Goal: Entertainment & Leisure: Participate in discussion

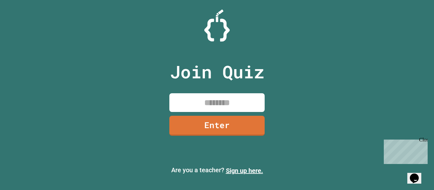
click at [239, 117] on link "Enter" at bounding box center [216, 126] width 95 height 20
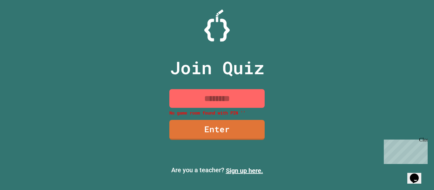
click at [245, 96] on input at bounding box center [216, 98] width 95 height 19
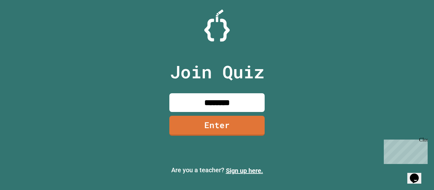
type input "********"
click at [240, 133] on link "Enter" at bounding box center [216, 126] width 95 height 20
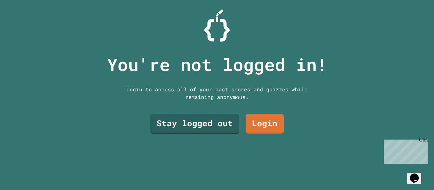
click at [219, 123] on link "Stay logged out" at bounding box center [194, 124] width 89 height 20
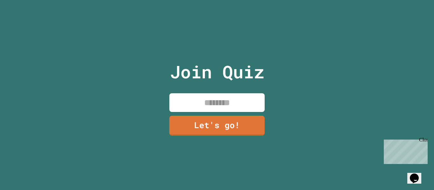
click at [246, 105] on input at bounding box center [216, 102] width 95 height 19
type input "********"
click at [243, 122] on link "Let's go!" at bounding box center [216, 126] width 95 height 20
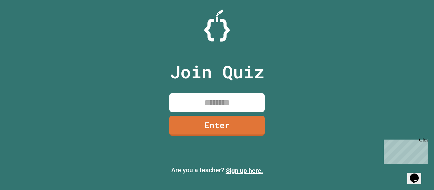
click at [235, 97] on input at bounding box center [216, 102] width 95 height 19
type input "********"
click at [230, 124] on link "Enter" at bounding box center [216, 126] width 95 height 20
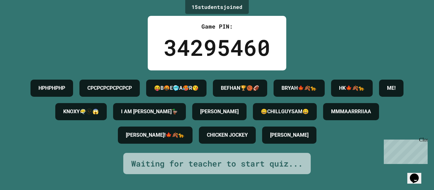
click at [379, 97] on div "ME!" at bounding box center [391, 88] width 24 height 17
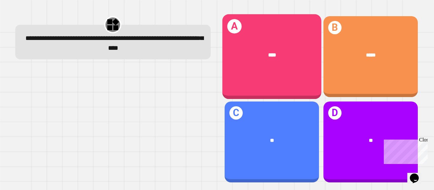
click at [255, 56] on div "****" at bounding box center [272, 55] width 78 height 8
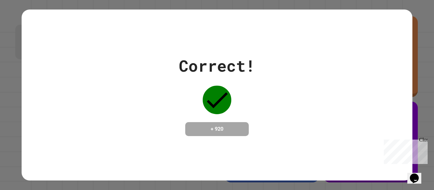
click at [413, 174] on icon "Opens Chat This icon Opens the chat window." at bounding box center [414, 179] width 10 height 10
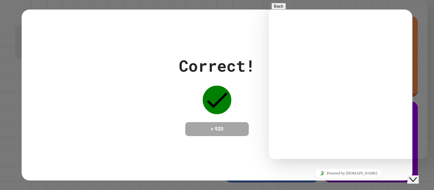
click at [415, 181] on button "Close Chat This icon closes the chat window." at bounding box center [413, 180] width 11 height 8
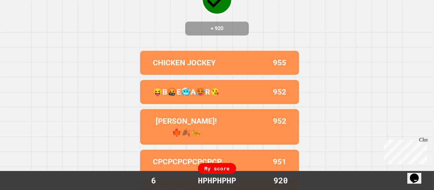
scroll to position [58, 0]
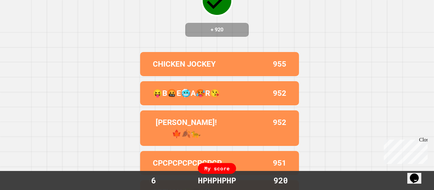
click at [336, 124] on div "Correct! + 920 CHICKEN JOCKEY 955 😝B🤬E🥶A🥵R😘 952 SULLIE!🍁🍂🐆 952 CPCPCPCPCPCPCP 9…" at bounding box center [217, 37] width 434 height 190
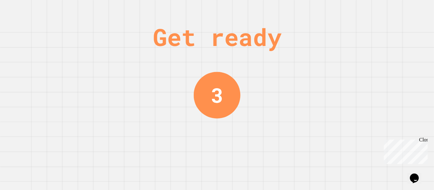
scroll to position [0, 0]
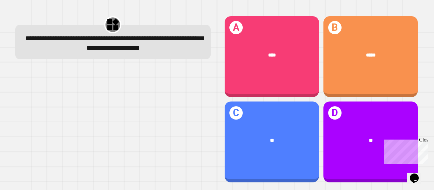
click at [393, 65] on div "*****" at bounding box center [371, 55] width 94 height 28
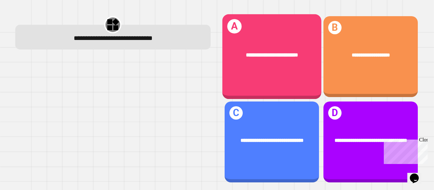
click at [285, 63] on div "**********" at bounding box center [271, 55] width 99 height 30
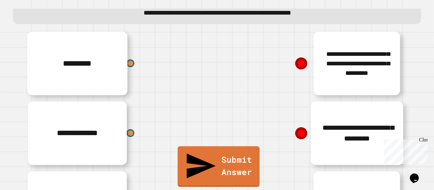
scroll to position [23, 0]
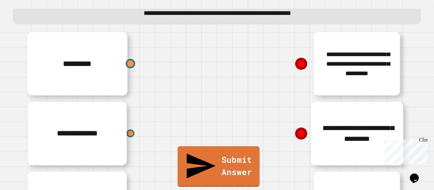
click at [127, 63] on div at bounding box center [131, 64] width 10 height 10
click at [303, 141] on icon at bounding box center [301, 134] width 16 height 16
click at [298, 136] on icon at bounding box center [302, 134] width 10 height 10
click at [98, 58] on div "*********" at bounding box center [121, 64] width 191 height 70
click at [340, 125] on div "**********" at bounding box center [312, 134] width 191 height 70
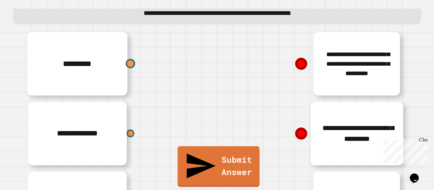
click at [132, 65] on div at bounding box center [131, 64] width 10 height 10
click at [300, 136] on icon at bounding box center [301, 133] width 12 height 12
click at [302, 133] on icon at bounding box center [301, 133] width 12 height 12
click at [117, 58] on div "*********" at bounding box center [121, 64] width 191 height 70
click at [133, 64] on div at bounding box center [131, 64] width 10 height 10
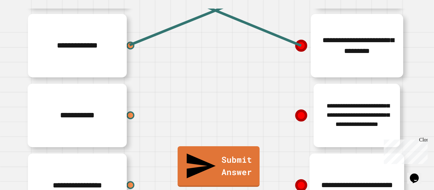
scroll to position [125, 0]
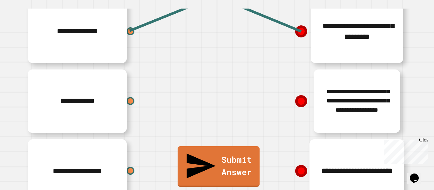
click at [360, 141] on div "**********" at bounding box center [312, 171] width 191 height 70
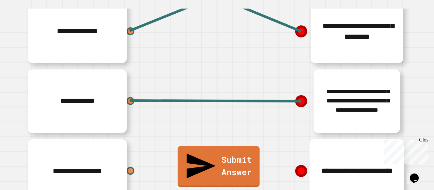
scroll to position [141, 0]
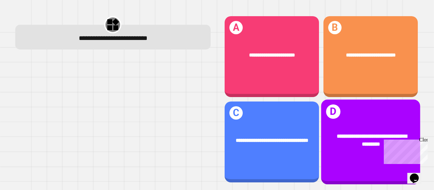
click at [384, 120] on div "**********" at bounding box center [370, 142] width 99 height 85
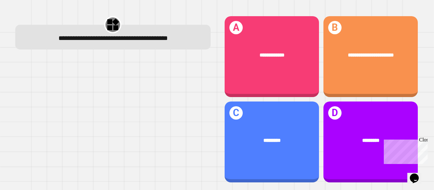
click at [423, 140] on div "Close" at bounding box center [423, 141] width 8 height 8
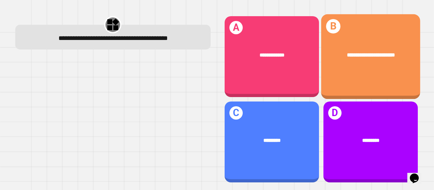
click at [337, 62] on div "**********" at bounding box center [370, 55] width 99 height 30
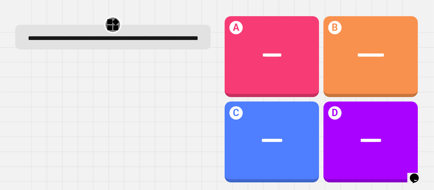
click at [254, 75] on div "**********" at bounding box center [272, 56] width 94 height 81
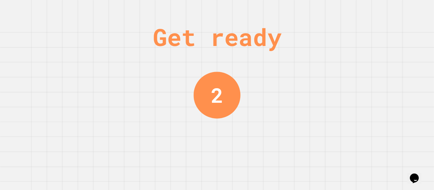
scroll to position [0, 0]
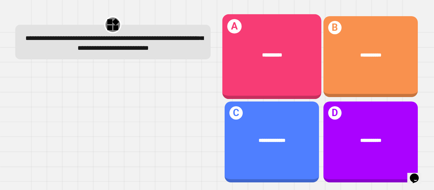
click at [310, 74] on div "**********" at bounding box center [271, 56] width 99 height 85
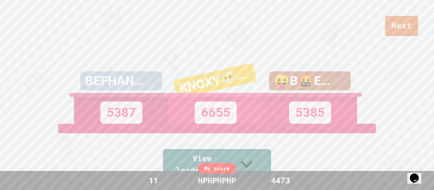
click at [413, 25] on link "Next" at bounding box center [401, 26] width 33 height 20
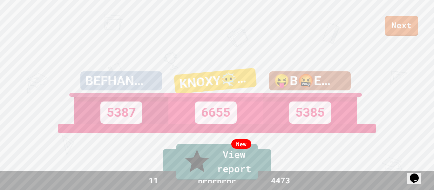
click at [255, 176] on link "New View report" at bounding box center [216, 162] width 81 height 36
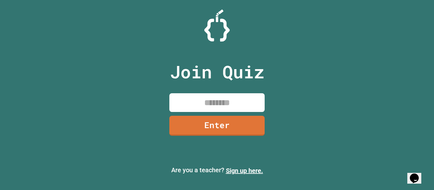
click at [248, 107] on input at bounding box center [216, 102] width 95 height 19
type input "********"
click at [246, 126] on link "Enter" at bounding box center [216, 126] width 95 height 20
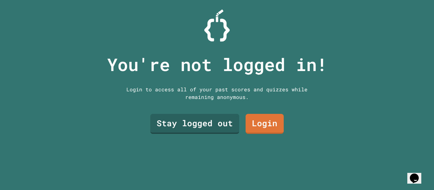
click at [278, 129] on link "Login" at bounding box center [265, 124] width 38 height 20
click at [225, 126] on link "Stay logged out" at bounding box center [194, 124] width 89 height 20
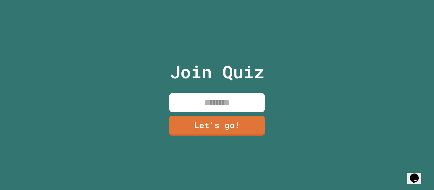
click at [250, 106] on input at bounding box center [216, 102] width 95 height 19
click at [248, 103] on input at bounding box center [216, 102] width 95 height 19
type input "**********"
click at [195, 122] on link "Let's go!" at bounding box center [216, 126] width 95 height 20
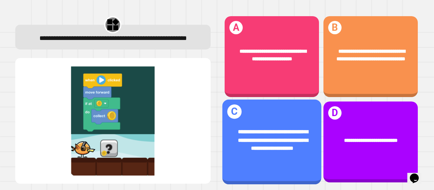
click at [291, 134] on span "**********" at bounding box center [273, 140] width 70 height 21
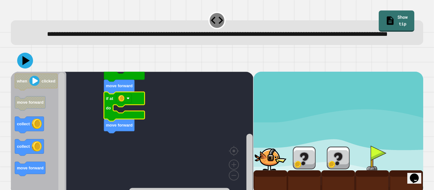
click at [26, 69] on icon at bounding box center [25, 61] width 16 height 16
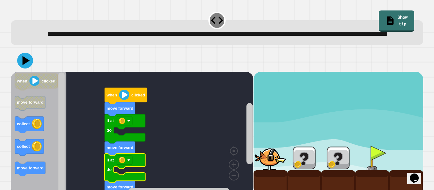
click at [26, 69] on icon at bounding box center [25, 61] width 16 height 16
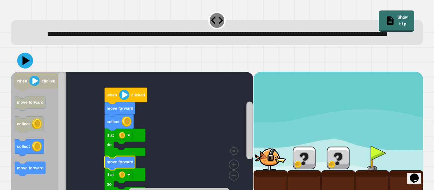
click at [23, 65] on icon at bounding box center [26, 60] width 7 height 9
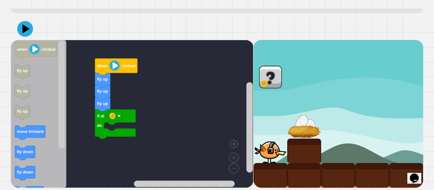
scroll to position [32, 0]
click at [32, 32] on button at bounding box center [25, 29] width 16 height 16
click at [22, 28] on icon at bounding box center [25, 29] width 16 height 16
click at [112, 132] on icon "Blockly Workspace" at bounding box center [115, 124] width 41 height 29
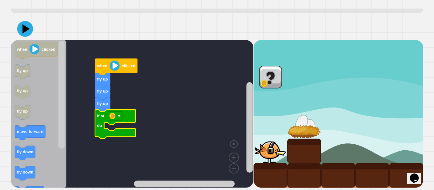
click at [101, 132] on icon "Blockly Workspace" at bounding box center [115, 124] width 41 height 29
click at [106, 135] on icon "Blockly Workspace" at bounding box center [115, 124] width 41 height 29
click at [107, 134] on icon "Blockly Workspace" at bounding box center [115, 124] width 41 height 29
click at [109, 135] on icon "Blockly Workspace" at bounding box center [115, 124] width 41 height 29
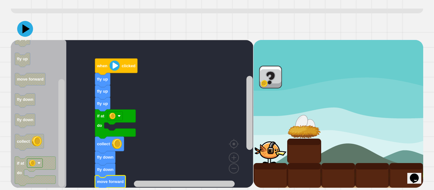
click at [28, 33] on icon at bounding box center [25, 29] width 16 height 16
click at [23, 24] on icon at bounding box center [25, 29] width 16 height 16
click at [114, 115] on image "Blockly Workspace" at bounding box center [112, 116] width 6 height 6
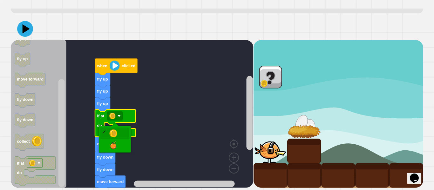
click at [114, 116] on image "Blockly Workspace" at bounding box center [112, 116] width 6 height 6
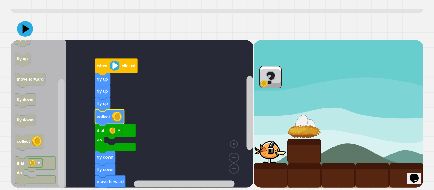
click at [32, 28] on button at bounding box center [25, 29] width 16 height 16
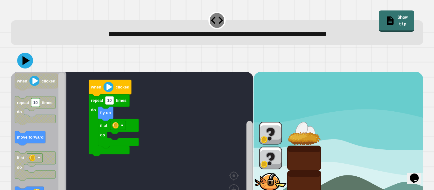
click at [26, 62] on icon at bounding box center [26, 60] width 7 height 9
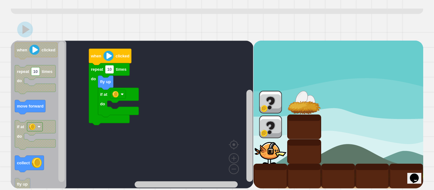
scroll to position [31, 0]
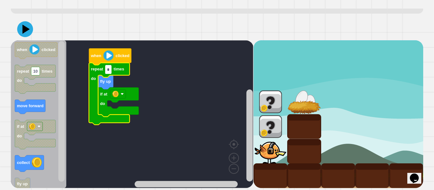
type input "*"
click at [22, 29] on icon at bounding box center [25, 29] width 16 height 16
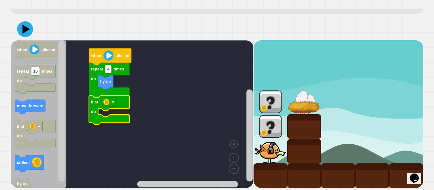
click at [19, 25] on icon at bounding box center [25, 29] width 16 height 16
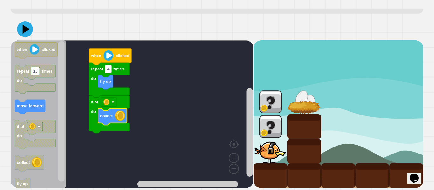
click at [31, 33] on icon at bounding box center [25, 29] width 16 height 16
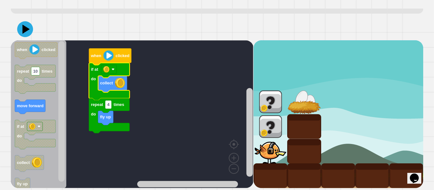
click at [25, 28] on icon at bounding box center [26, 28] width 7 height 9
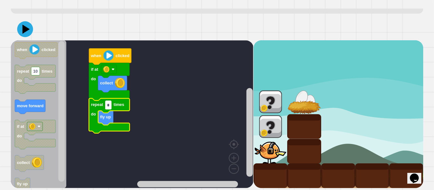
click at [109, 106] on input "*" at bounding box center [108, 105] width 6 height 8
click at [108, 105] on input "*" at bounding box center [108, 105] width 6 height 8
type input "*"
click at [26, 28] on icon at bounding box center [26, 28] width 7 height 9
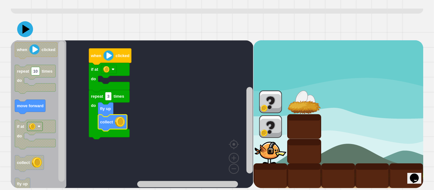
click at [23, 27] on icon at bounding box center [25, 29] width 16 height 16
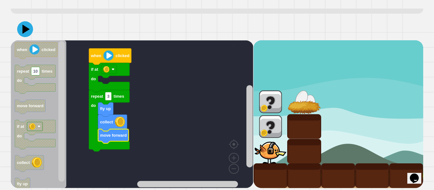
click at [24, 31] on icon at bounding box center [26, 28] width 7 height 9
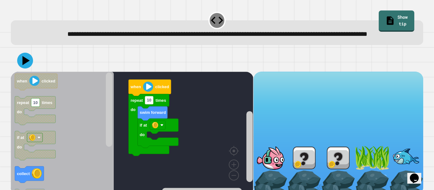
click at [28, 69] on icon at bounding box center [25, 61] width 16 height 16
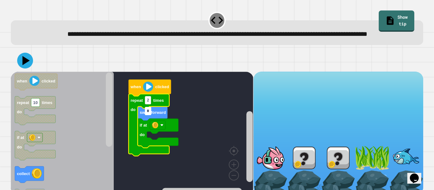
type input "*"
click at [27, 69] on icon at bounding box center [25, 61] width 16 height 16
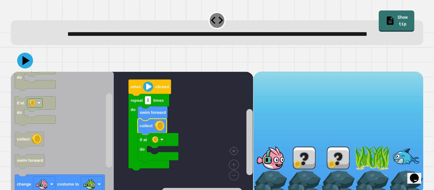
click at [25, 68] on icon at bounding box center [25, 61] width 16 height 16
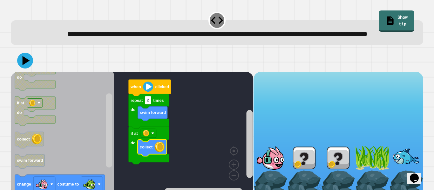
click at [28, 69] on icon at bounding box center [25, 61] width 16 height 16
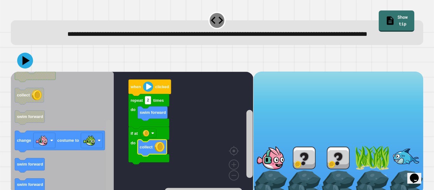
scroll to position [18, 0]
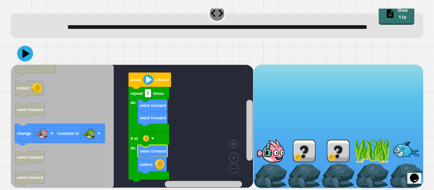
click at [145, 148] on icon "Blockly Workspace" at bounding box center [153, 152] width 30 height 14
click at [30, 58] on icon at bounding box center [25, 54] width 16 height 16
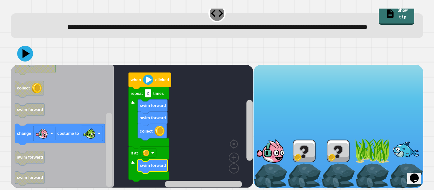
click at [22, 54] on icon at bounding box center [25, 54] width 16 height 16
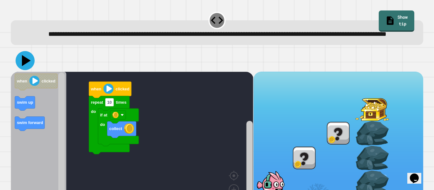
click at [21, 70] on icon at bounding box center [25, 60] width 19 height 19
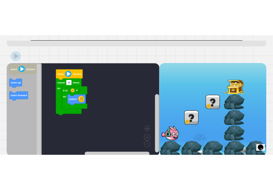
scroll to position [28, 0]
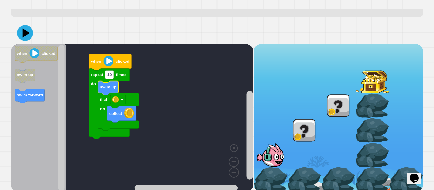
click at [27, 41] on icon at bounding box center [25, 33] width 16 height 16
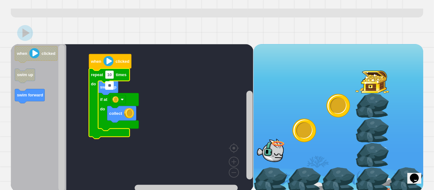
click at [112, 86] on input "**" at bounding box center [109, 85] width 9 height 8
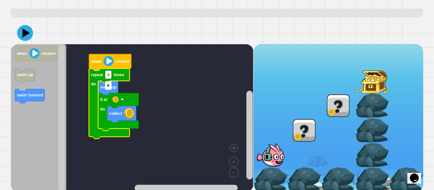
type input "*"
click at [23, 41] on icon at bounding box center [25, 33] width 16 height 16
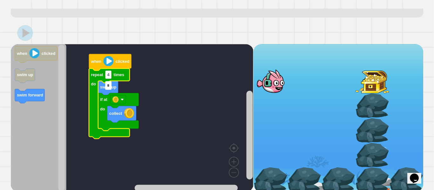
click at [111, 84] on input "*" at bounding box center [108, 85] width 6 height 8
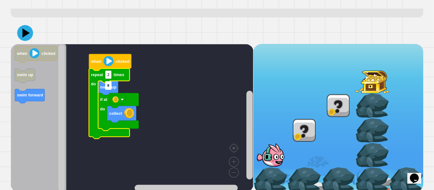
type input "*"
